Goal: Task Accomplishment & Management: Manage account settings

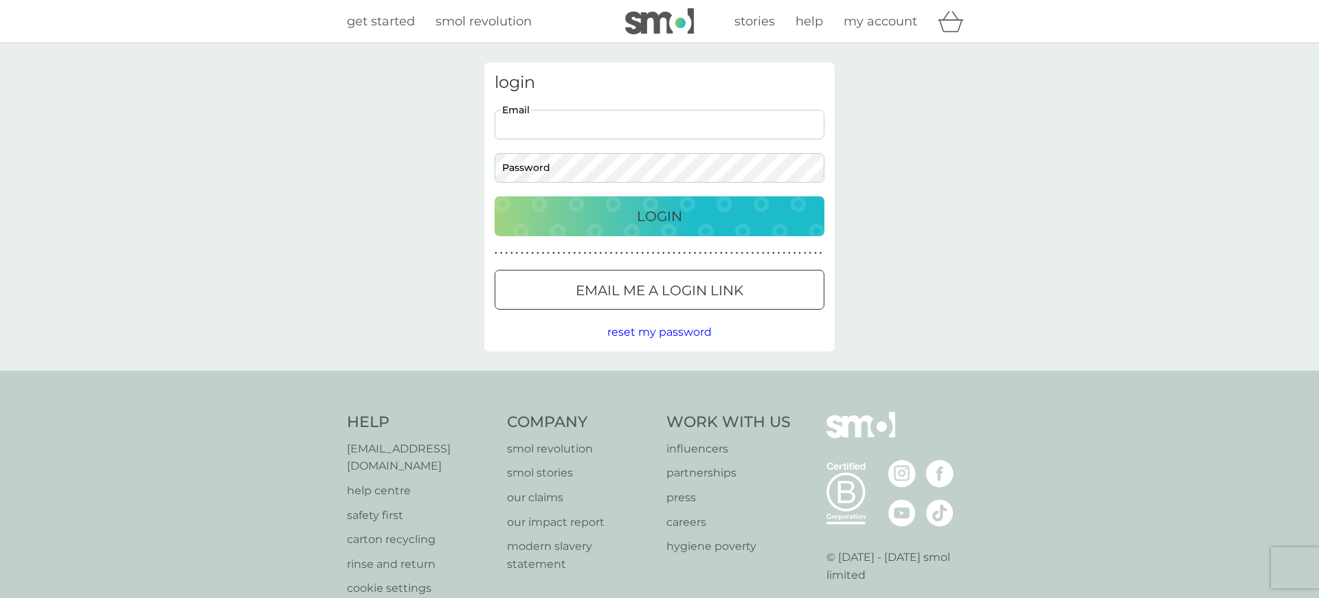
type input "[EMAIL_ADDRESS][DOMAIN_NAME]"
click at [660, 216] on button "Login" at bounding box center [660, 217] width 330 height 40
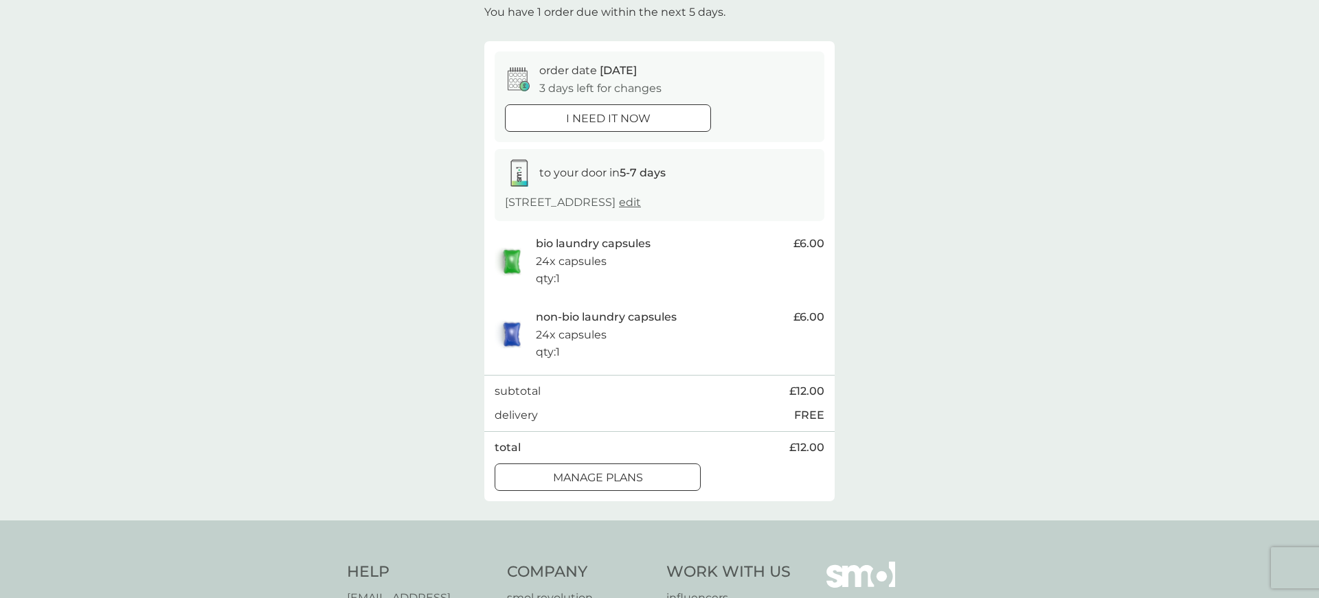
scroll to position [106, 0]
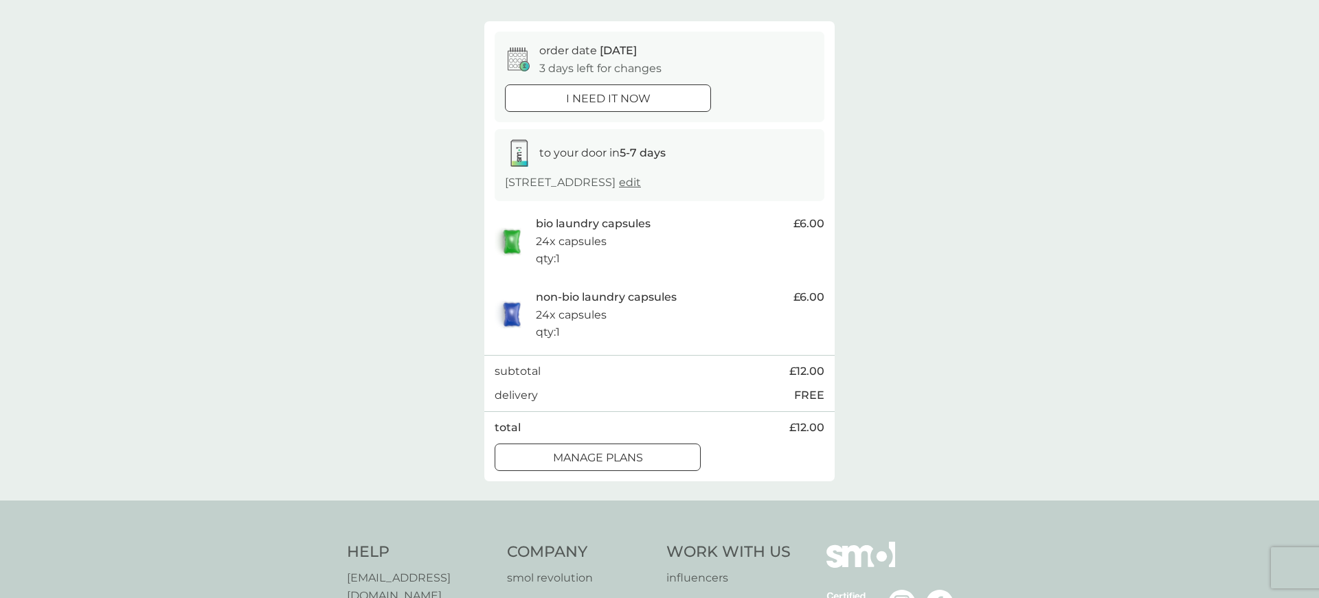
click at [647, 456] on div "manage plans" at bounding box center [597, 458] width 205 height 18
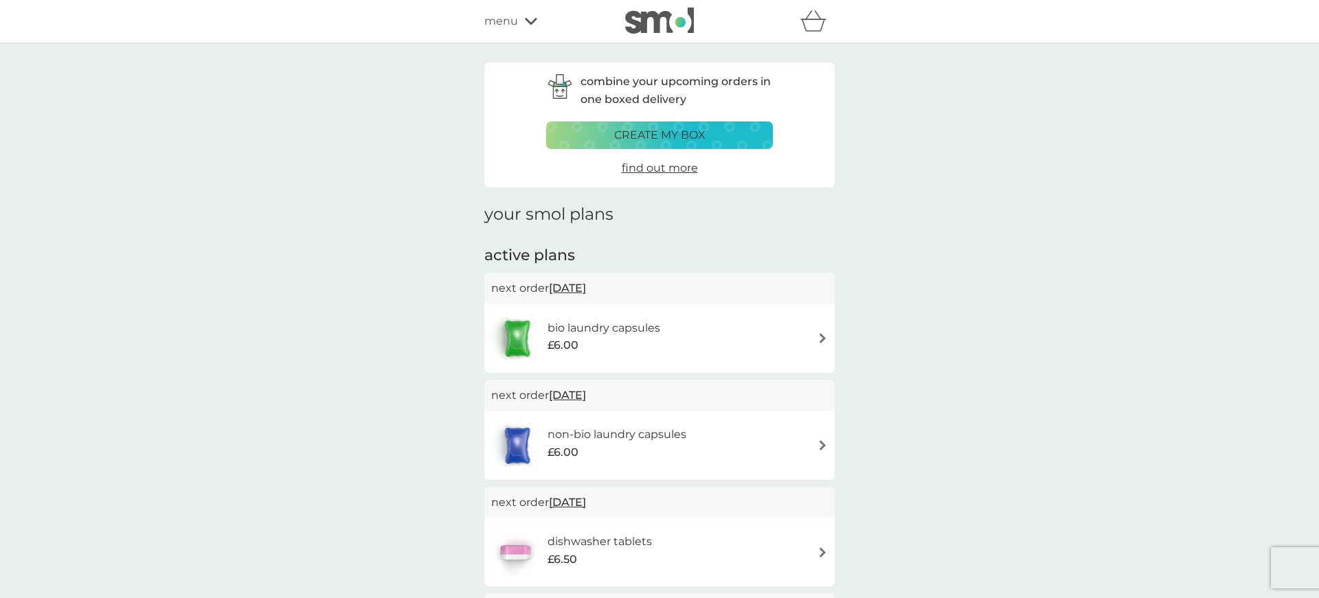
click at [822, 335] on img at bounding box center [823, 338] width 10 height 10
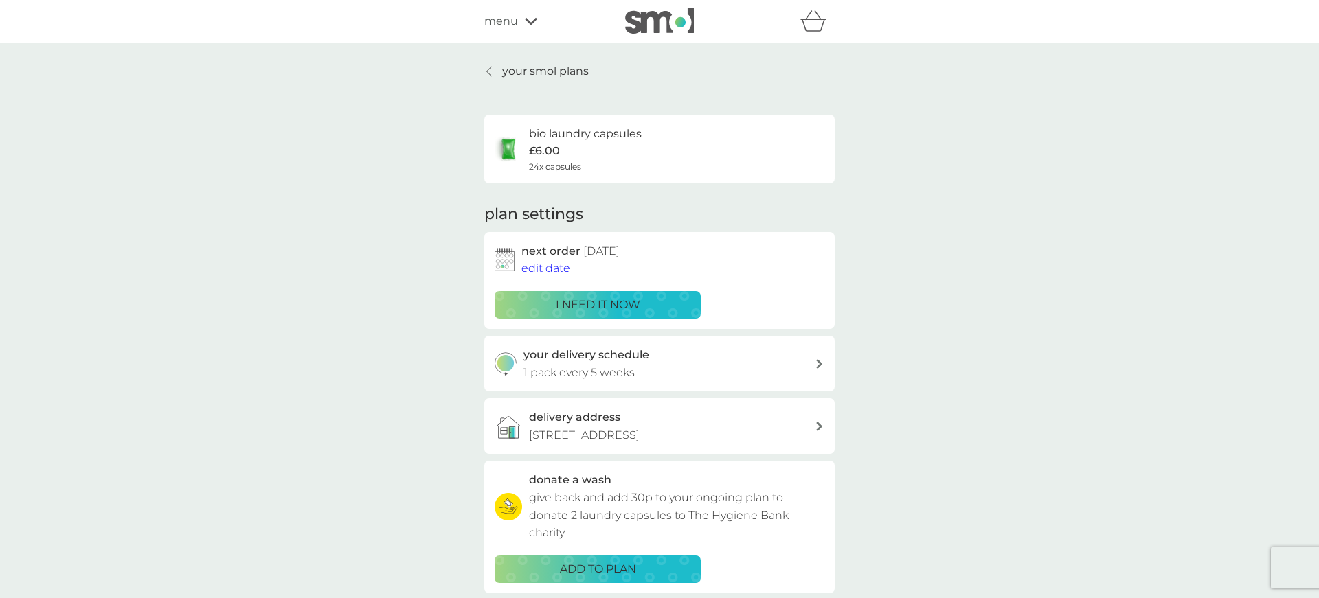
click at [563, 270] on span "edit date" at bounding box center [545, 268] width 49 height 13
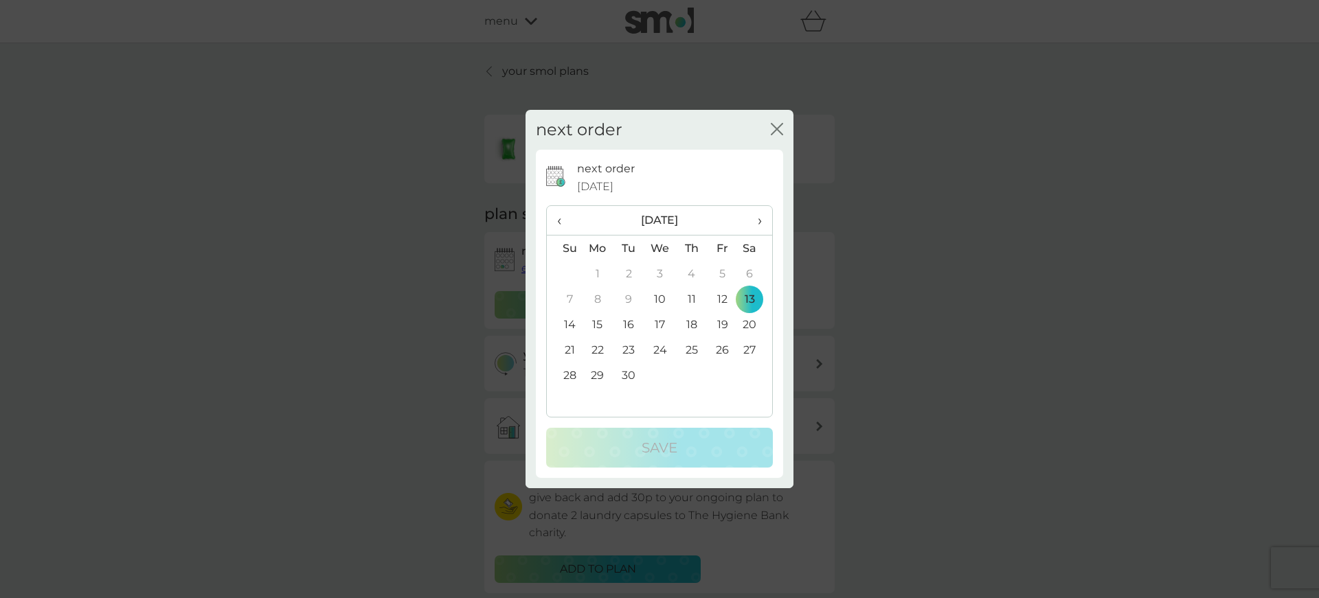
click at [730, 348] on td "26" at bounding box center [722, 349] width 31 height 25
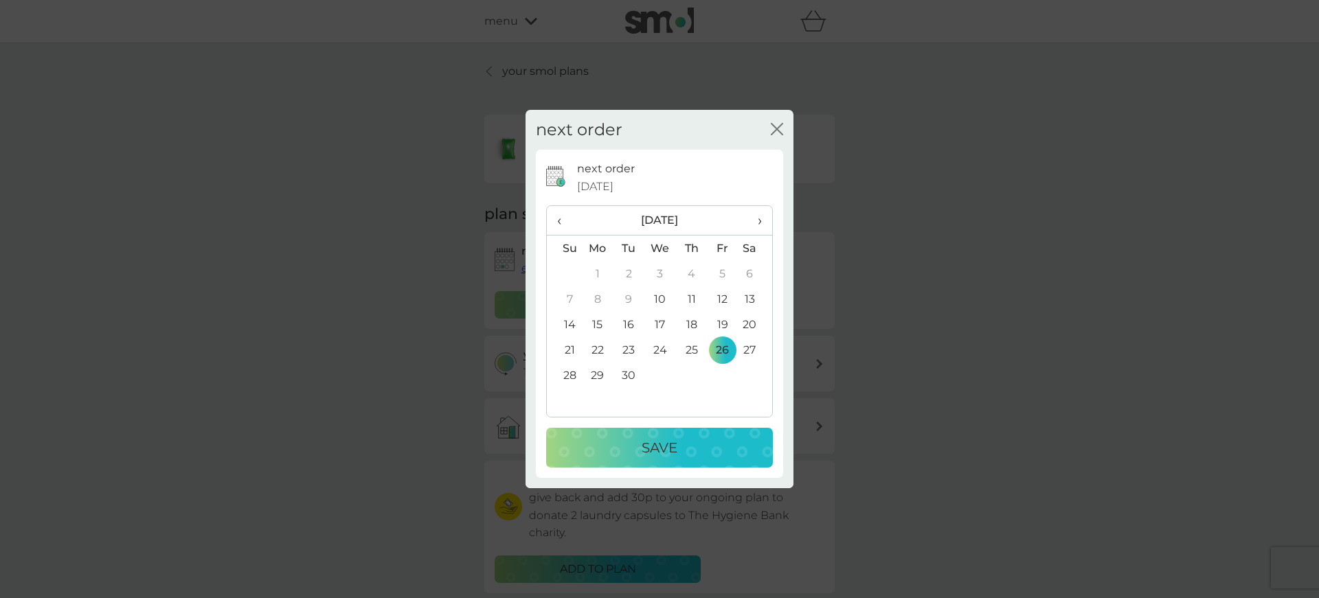
click at [715, 445] on div "Save" at bounding box center [659, 448] width 199 height 22
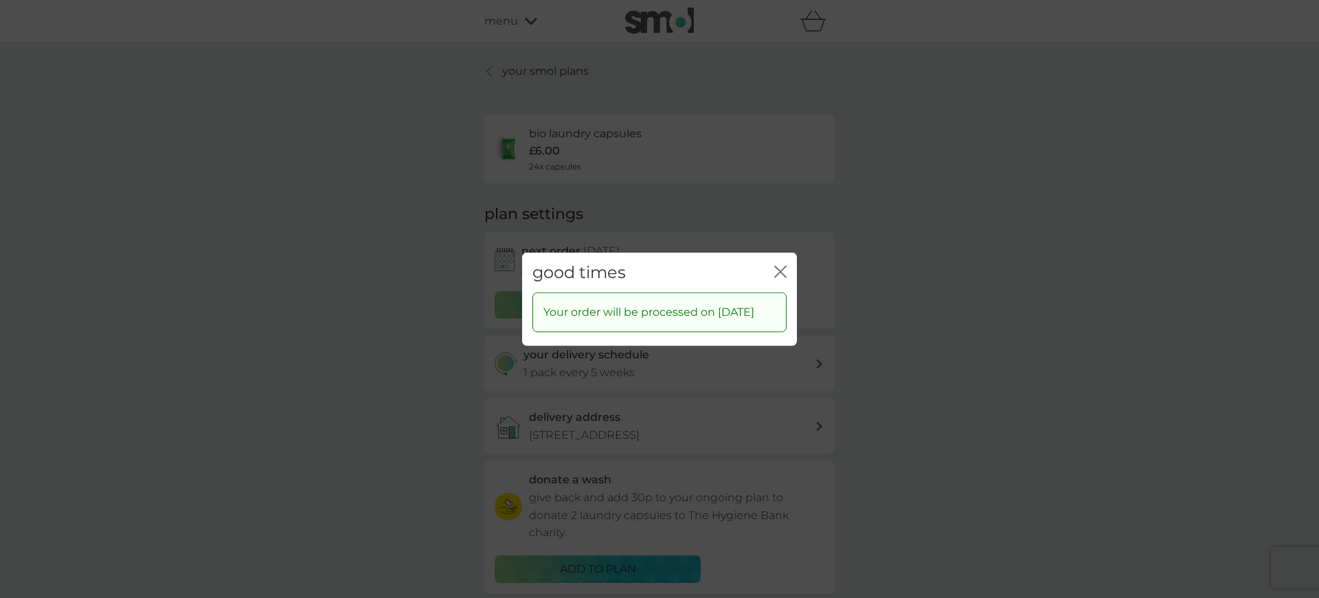
click at [784, 265] on icon "close" at bounding box center [780, 271] width 12 height 12
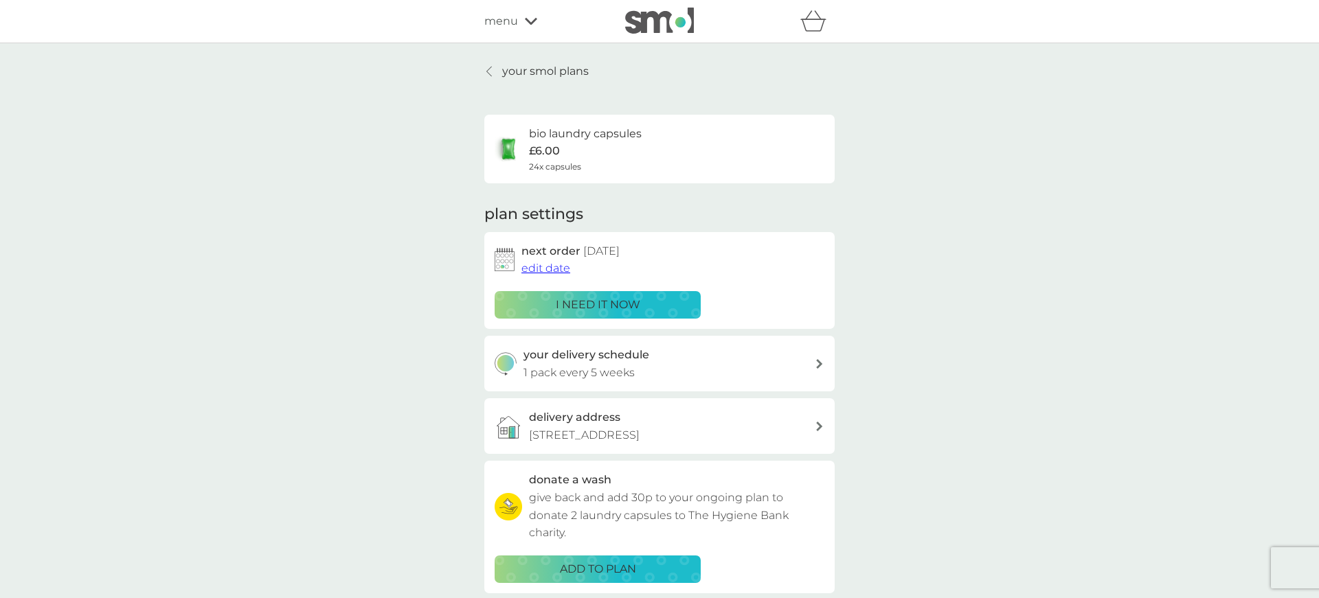
click at [535, 74] on p "your smol plans" at bounding box center [545, 72] width 87 height 18
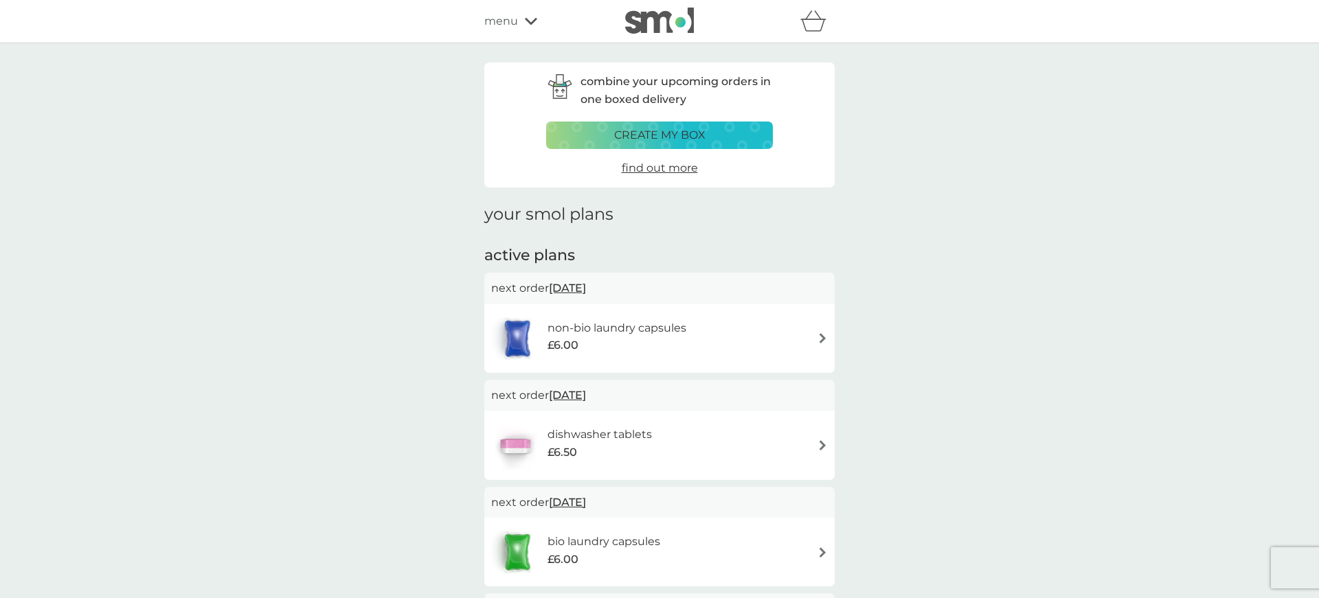
click at [586, 291] on span "13 Sep 2025" at bounding box center [567, 288] width 37 height 27
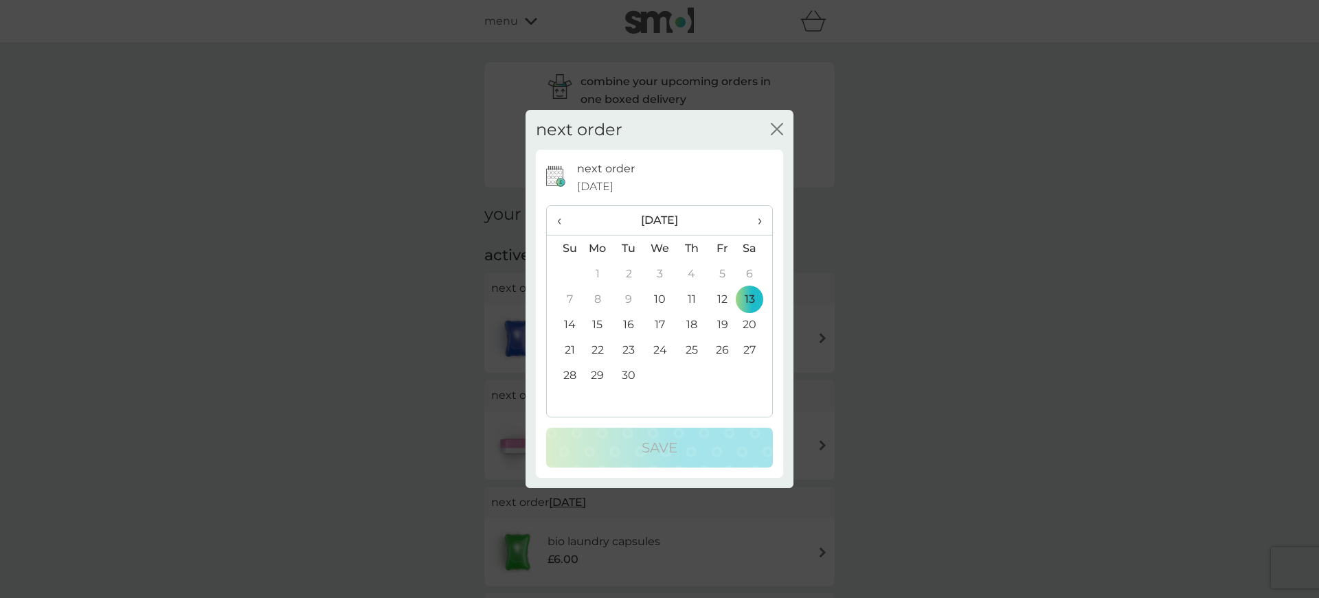
click at [716, 352] on td "26" at bounding box center [722, 349] width 31 height 25
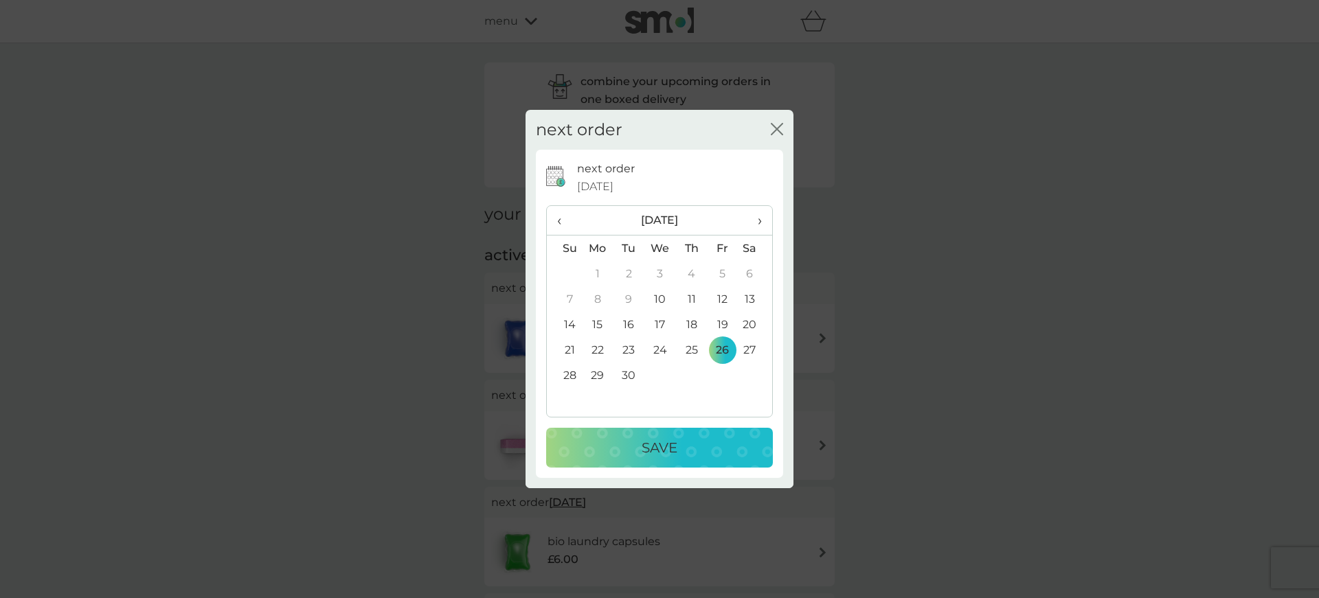
click at [679, 464] on button "Save" at bounding box center [659, 448] width 227 height 40
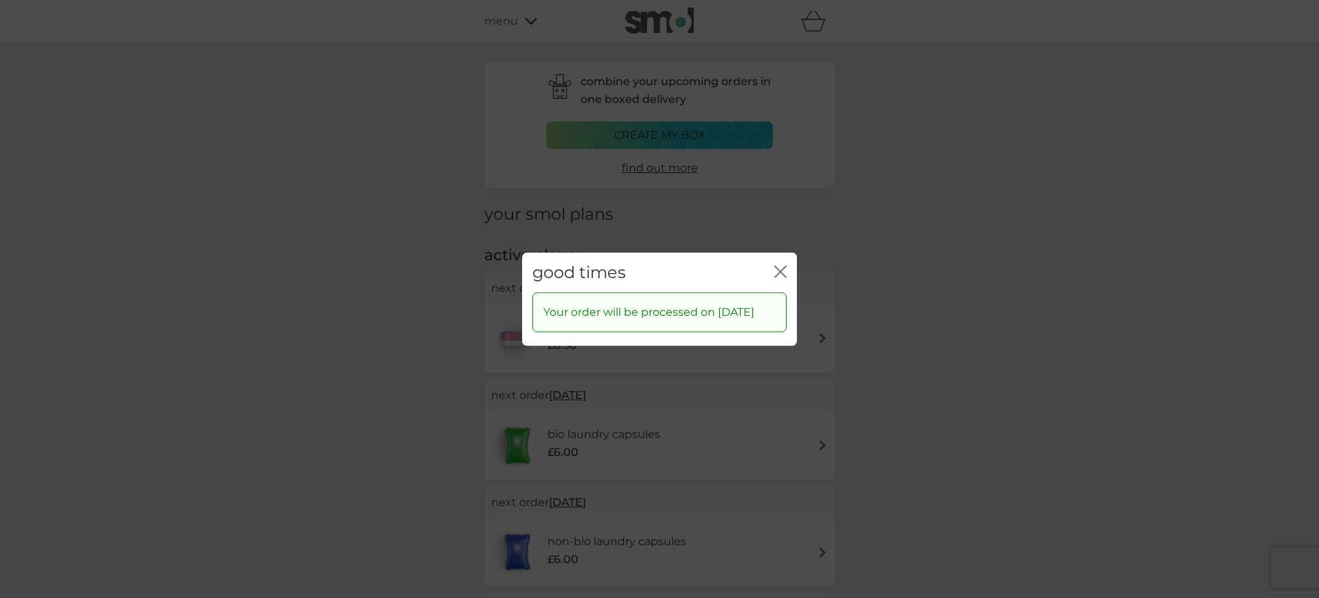
click at [786, 265] on icon "close" at bounding box center [780, 271] width 12 height 12
